Goal: Task Accomplishment & Management: Manage account settings

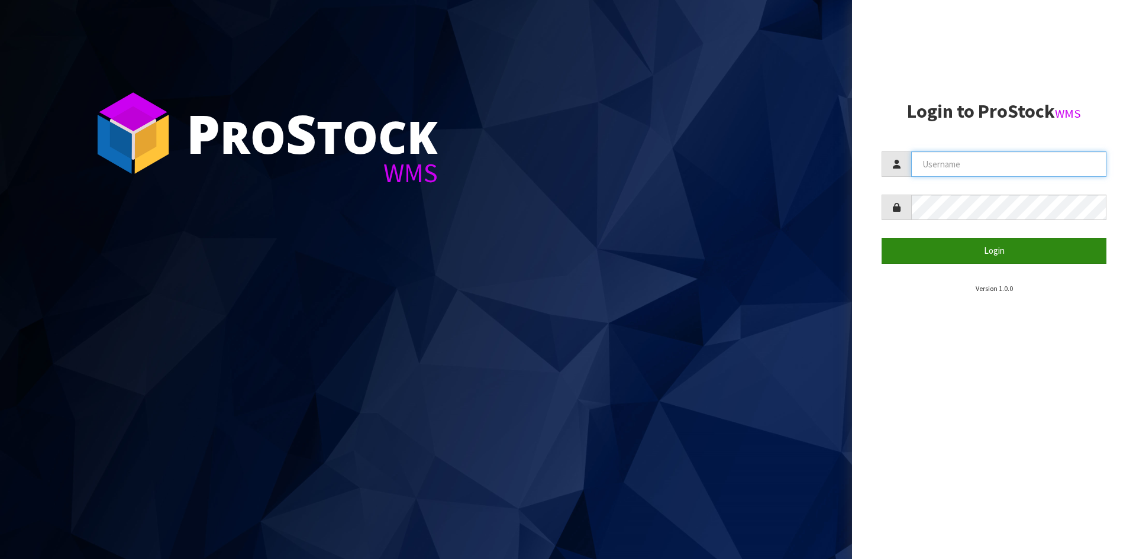
type input "YOURREFORMER"
click at [937, 252] on button "Login" at bounding box center [994, 250] width 225 height 25
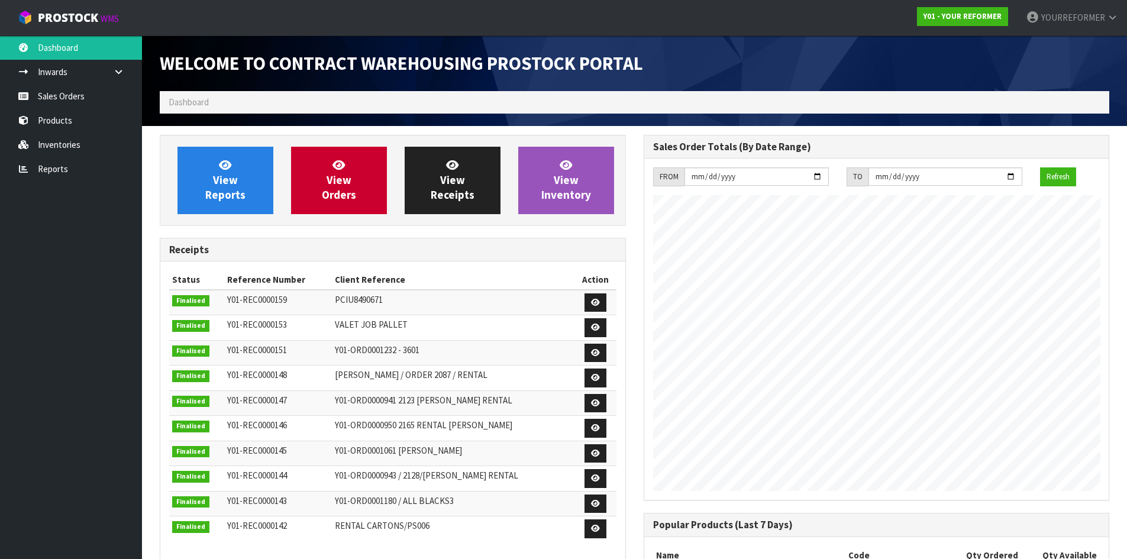
scroll to position [656, 484]
click at [78, 104] on link "Sales Orders" at bounding box center [71, 96] width 142 height 24
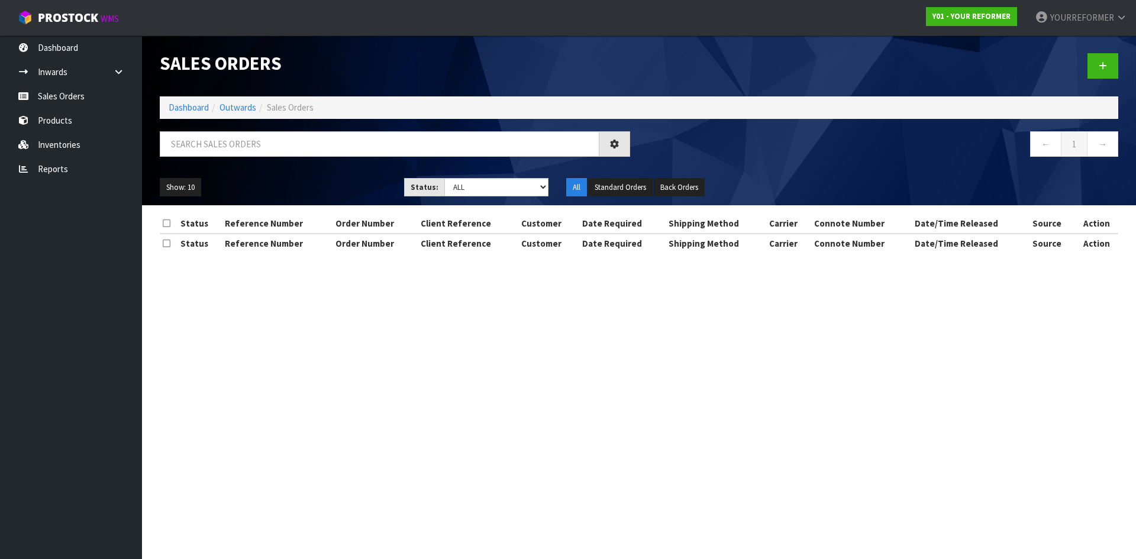
click at [253, 130] on div "Sales Orders Dashboard Outwards Sales Orders ← 1 → Show: 10 5 10 25 50 Status: …" at bounding box center [639, 121] width 976 height 170
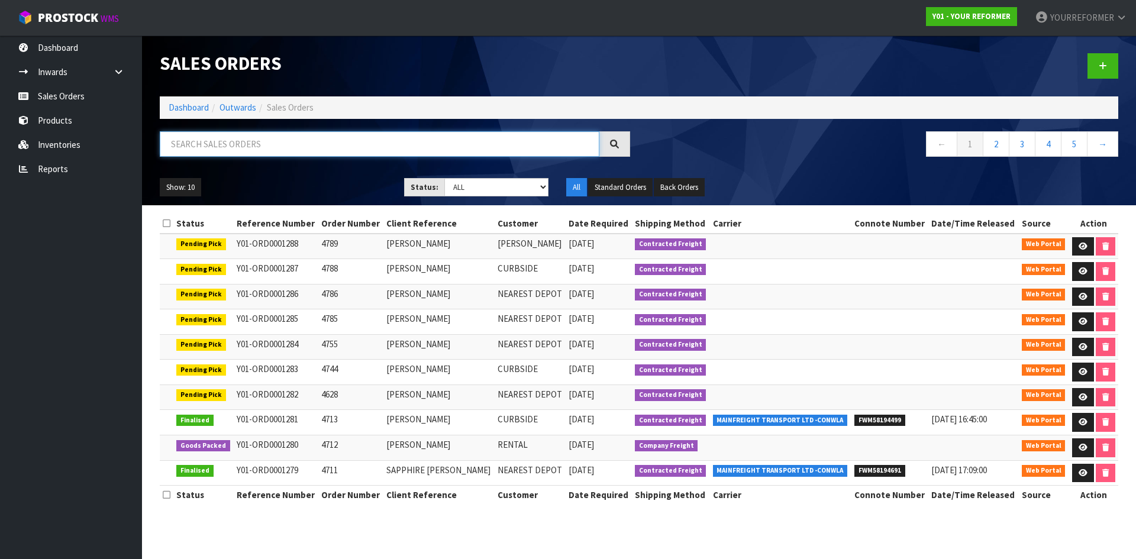
click at [240, 142] on input "text" at bounding box center [380, 143] width 440 height 25
paste input "Y01-ORD0001184"
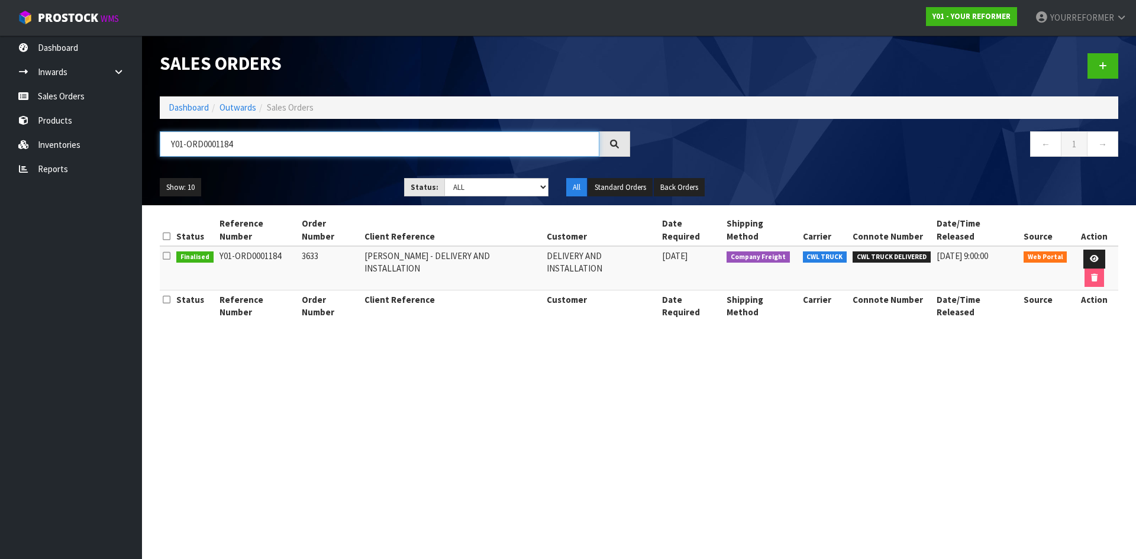
type input "Y01-ORD0001184"
click at [1070, 253] on td at bounding box center [1094, 268] width 49 height 44
click at [1084, 250] on link at bounding box center [1095, 259] width 22 height 19
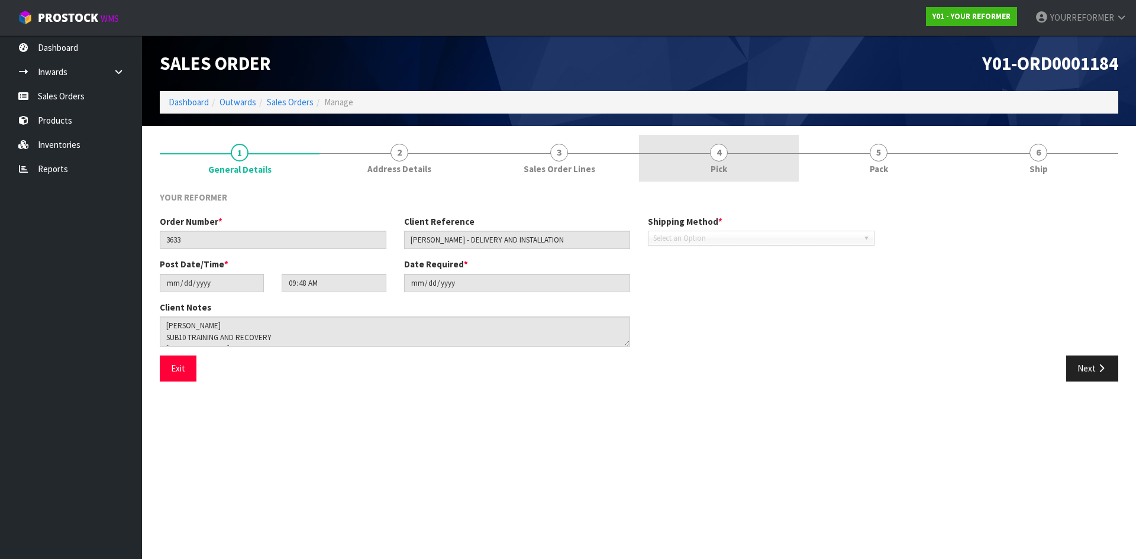
click at [707, 161] on link "4 Pick" at bounding box center [719, 158] width 160 height 47
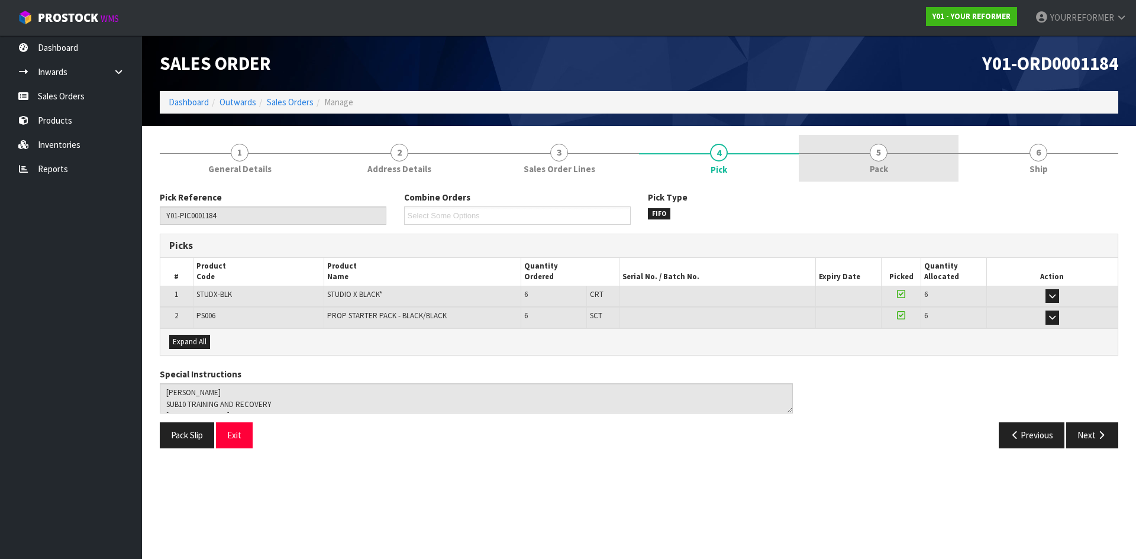
click at [885, 153] on span "5" at bounding box center [879, 153] width 18 height 18
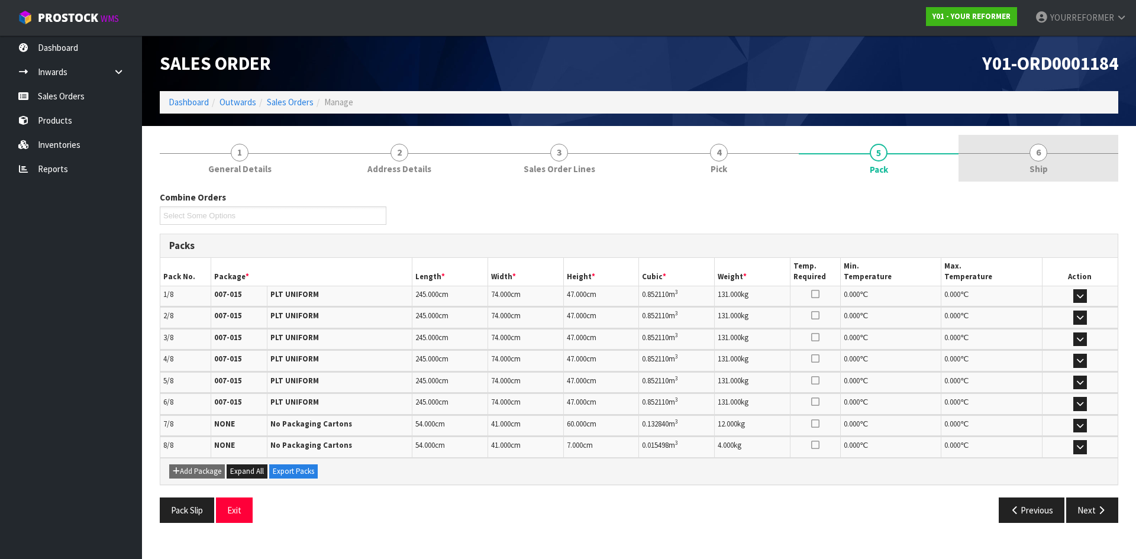
click at [1052, 146] on link "6 Ship" at bounding box center [1039, 158] width 160 height 47
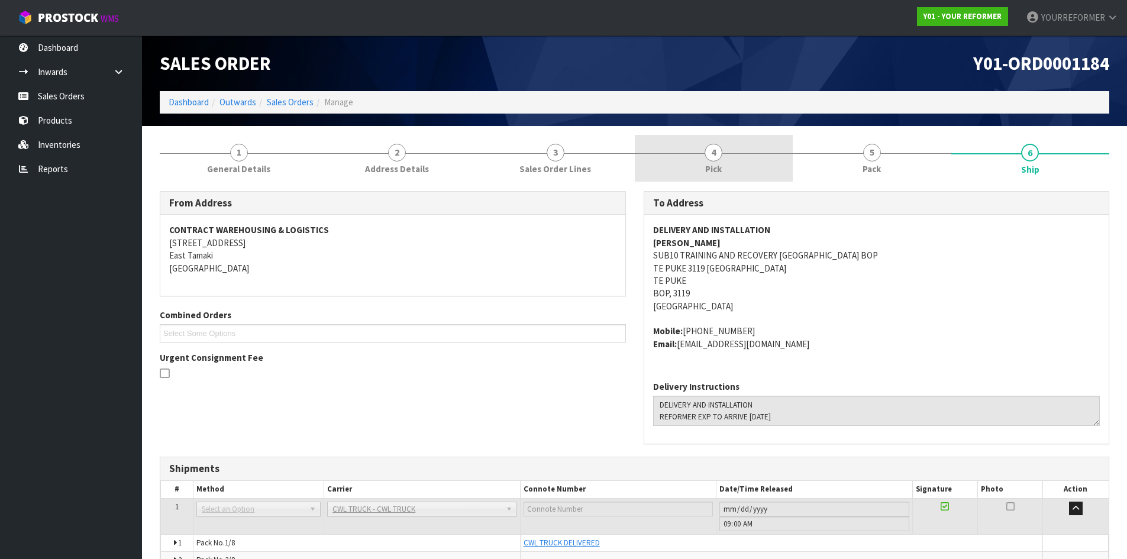
click at [733, 147] on link "4 Pick" at bounding box center [714, 158] width 159 height 47
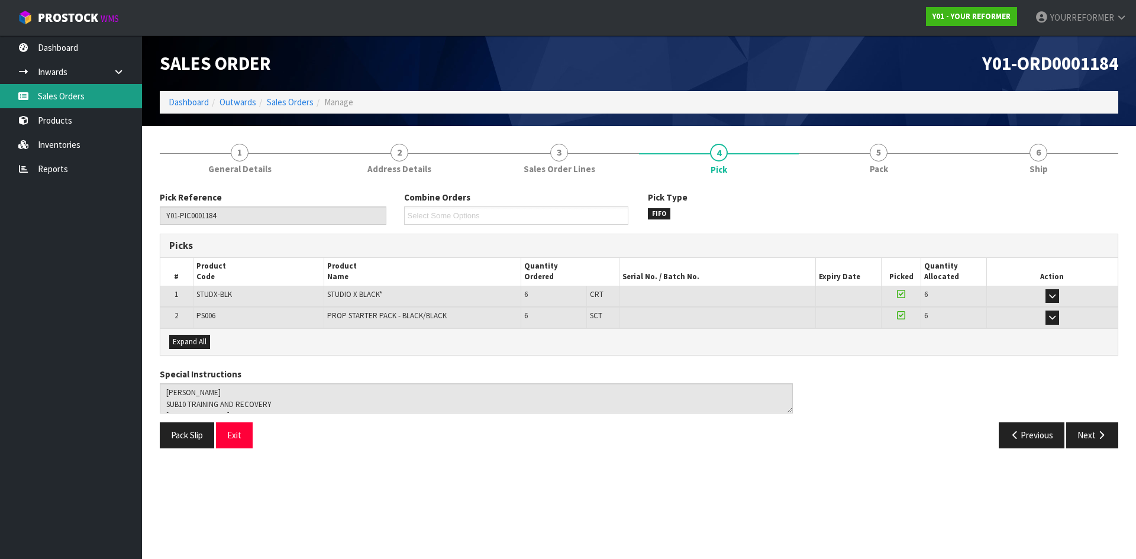
drag, startPoint x: 76, startPoint y: 93, endPoint x: 102, endPoint y: 93, distance: 26.0
click at [76, 94] on link "Sales Orders" at bounding box center [71, 96] width 142 height 24
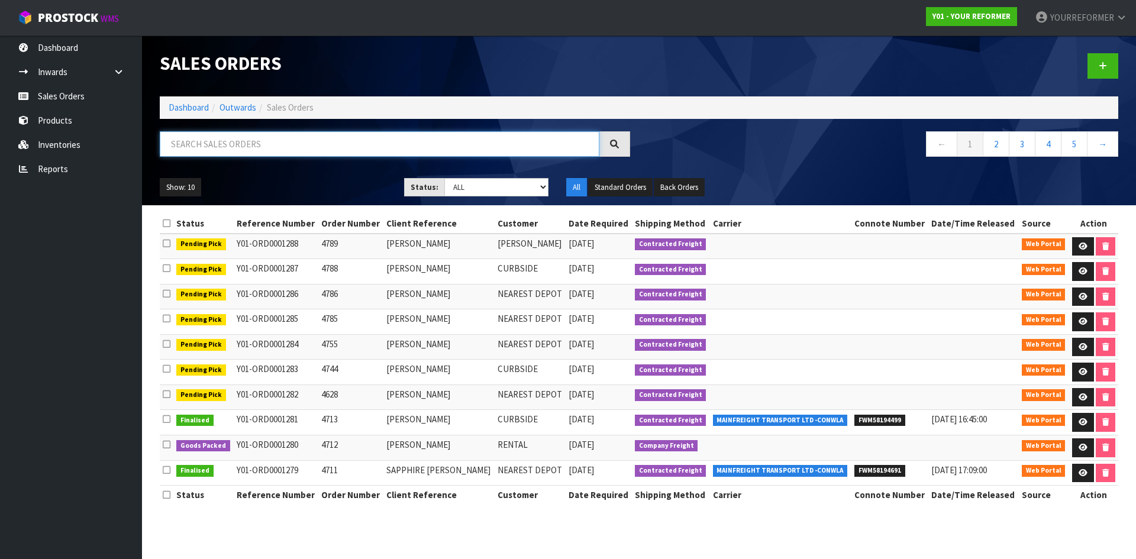
click at [293, 148] on input "text" at bounding box center [380, 143] width 440 height 25
paste input "4704"
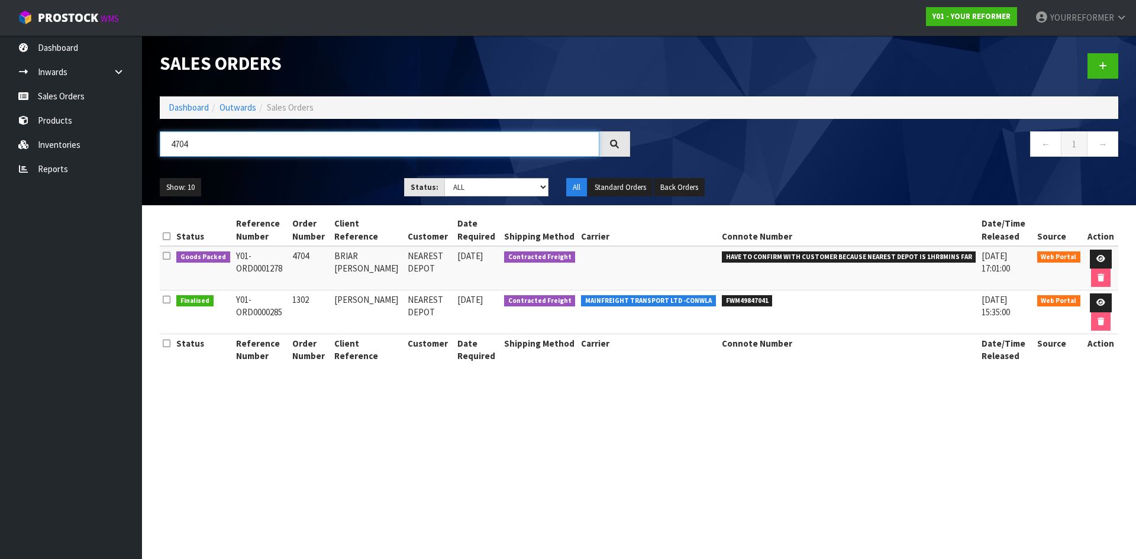
type input "4704"
click at [309, 256] on td "4704" at bounding box center [310, 268] width 42 height 44
copy td "4704"
